Goal: Task Accomplishment & Management: Use online tool/utility

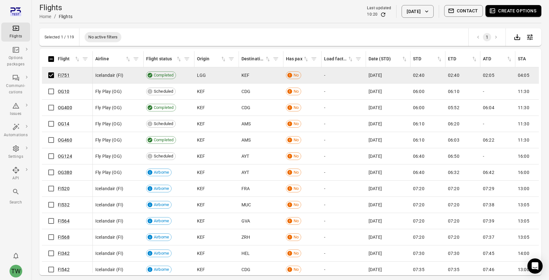
click at [503, 11] on button "Create options" at bounding box center [514, 11] width 56 height 12
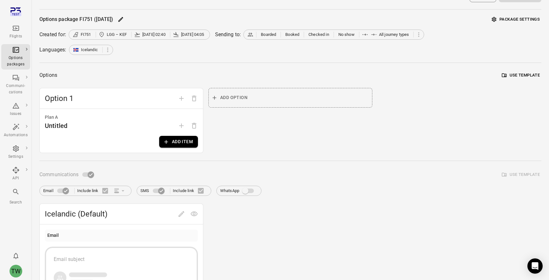
scroll to position [16, 0]
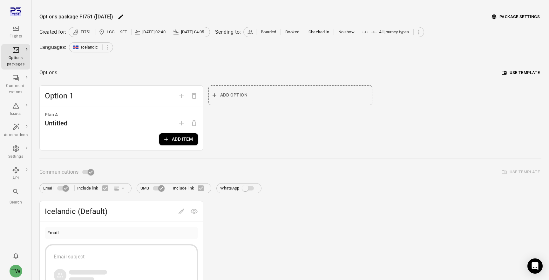
click at [183, 139] on button "Add item" at bounding box center [178, 139] width 39 height 12
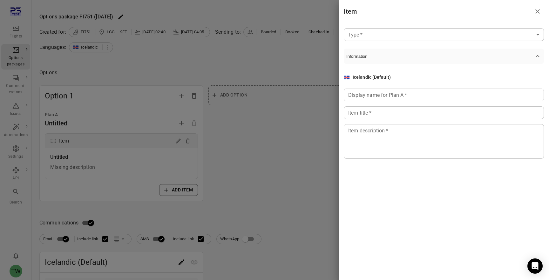
click at [255, 90] on div at bounding box center [274, 140] width 549 height 280
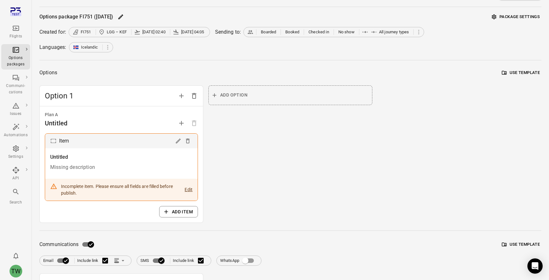
click at [20, 36] on div "Flights" at bounding box center [16, 36] width 24 height 6
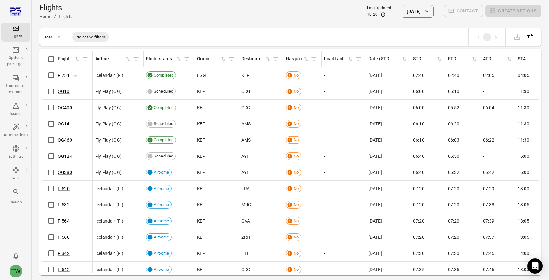
click at [74, 77] on icon "Flights information" at bounding box center [75, 75] width 6 height 6
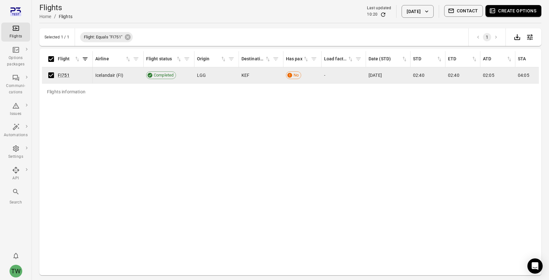
click at [461, 10] on button "Contact" at bounding box center [463, 11] width 39 height 12
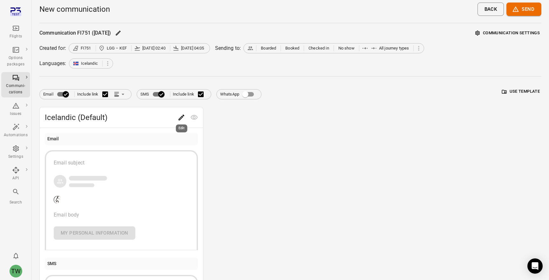
click at [182, 116] on icon "Edit" at bounding box center [182, 118] width 6 height 6
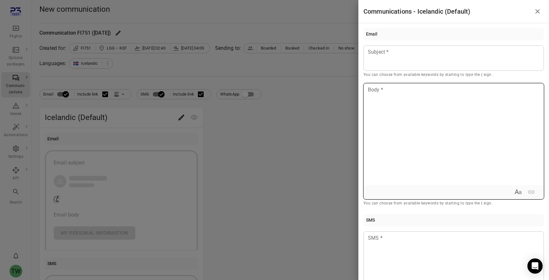
click at [425, 120] on div at bounding box center [454, 135] width 180 height 102
click at [518, 193] on icon "Expand text format" at bounding box center [517, 192] width 4 height 4
click at [380, 89] on span "******" at bounding box center [374, 89] width 12 height 5
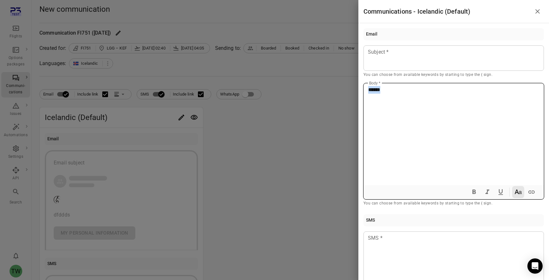
click at [466, 142] on div "******" at bounding box center [454, 135] width 180 height 102
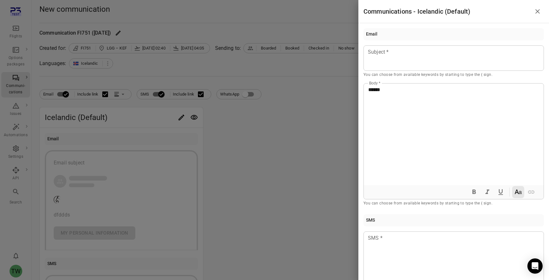
click at [331, 118] on div at bounding box center [274, 140] width 549 height 280
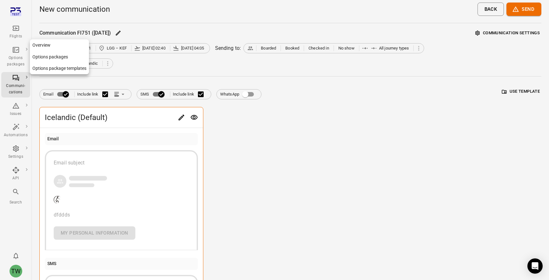
click at [15, 50] on icon "Main navigation" at bounding box center [16, 50] width 8 height 8
